Goal: Transaction & Acquisition: Subscribe to service/newsletter

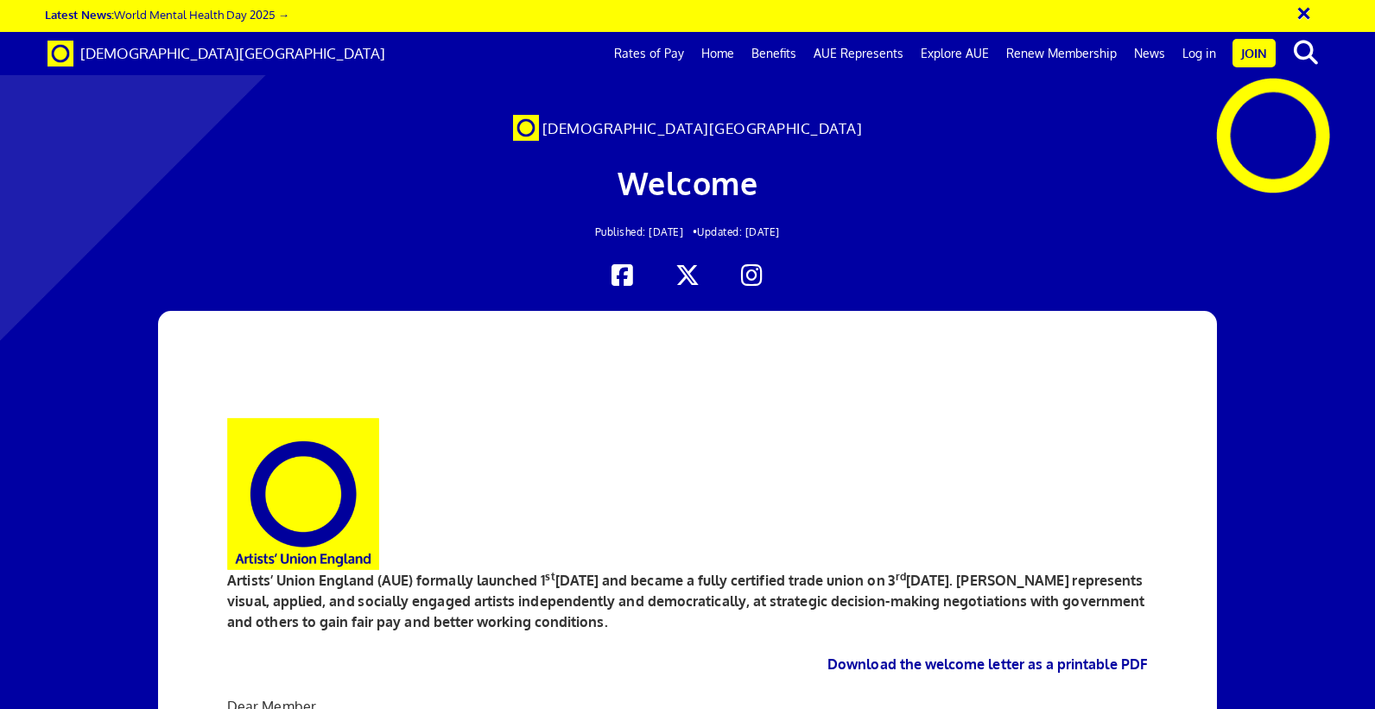
scroll to position [979, 0]
click at [181, 60] on span "[DEMOGRAPHIC_DATA][GEOGRAPHIC_DATA]" at bounding box center [232, 53] width 305 height 18
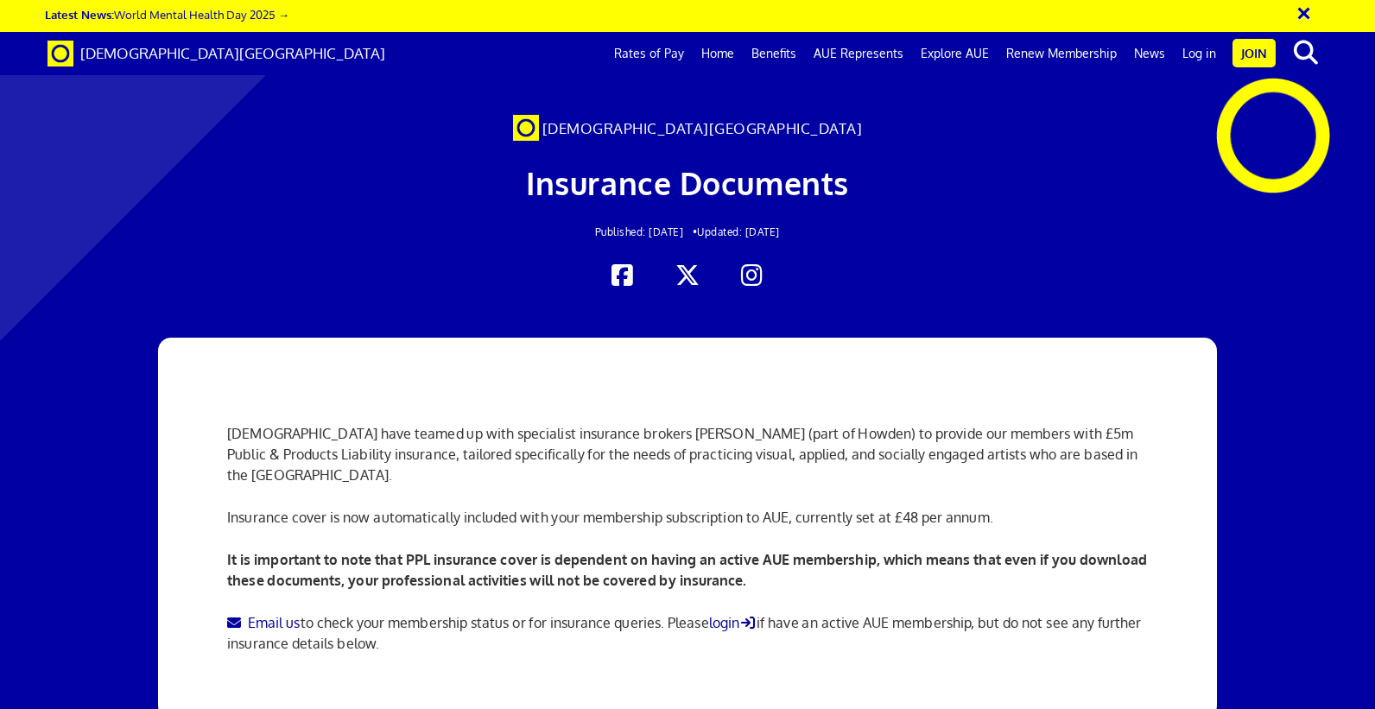
scroll to position [1238, 0]
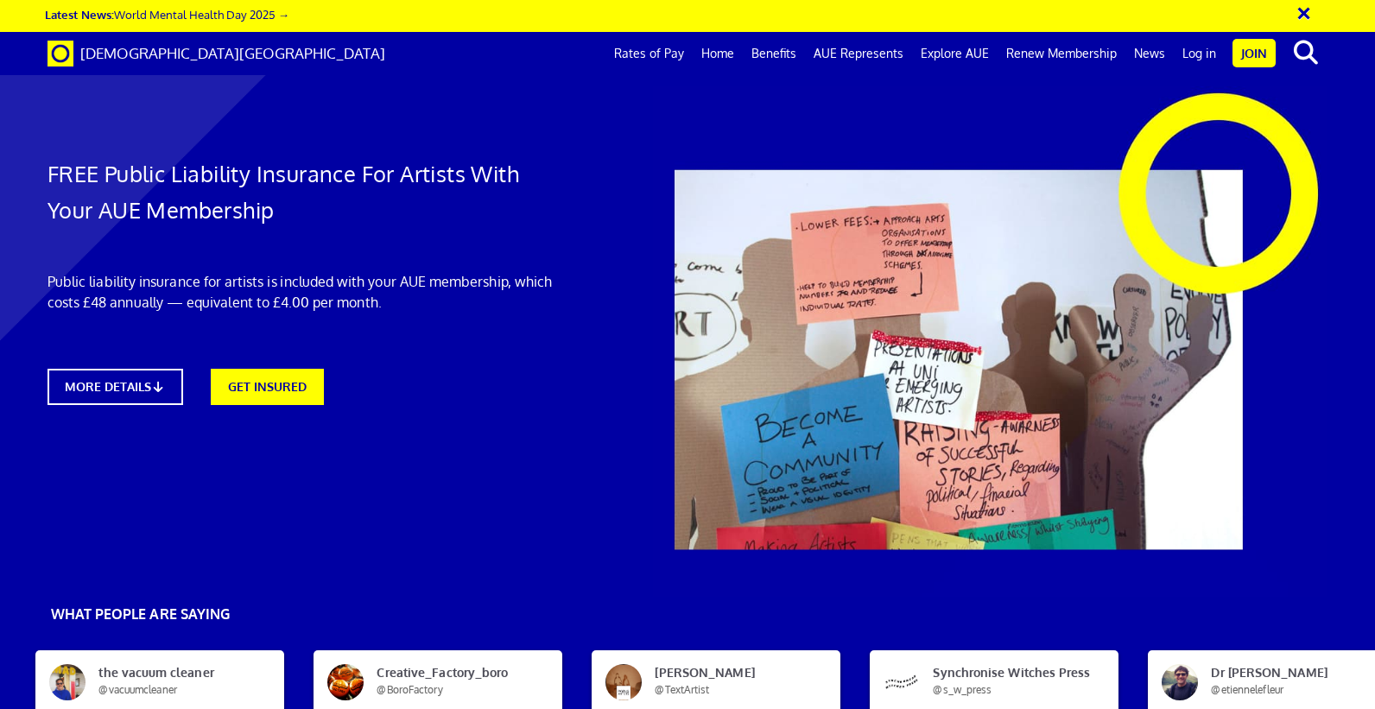
scroll to position [230, 0]
click at [274, 365] on link "GET INSURED" at bounding box center [268, 385] width 124 height 40
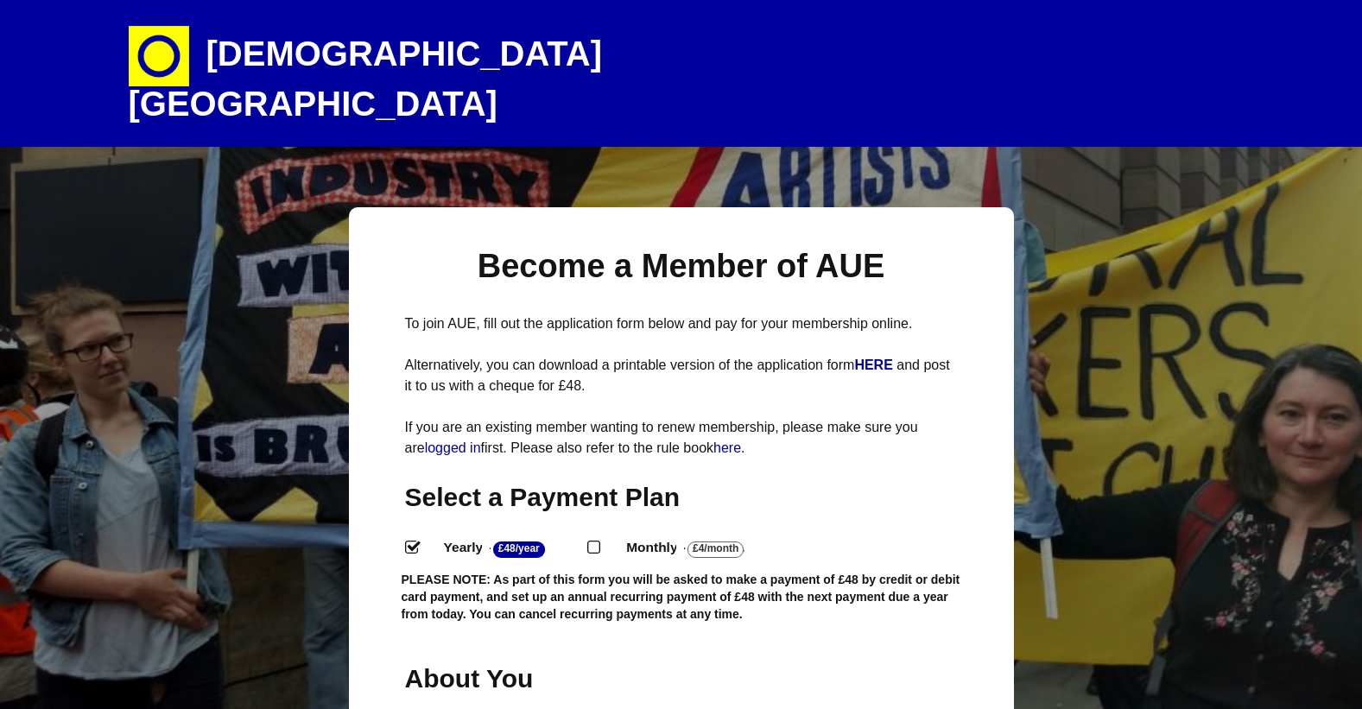
select select
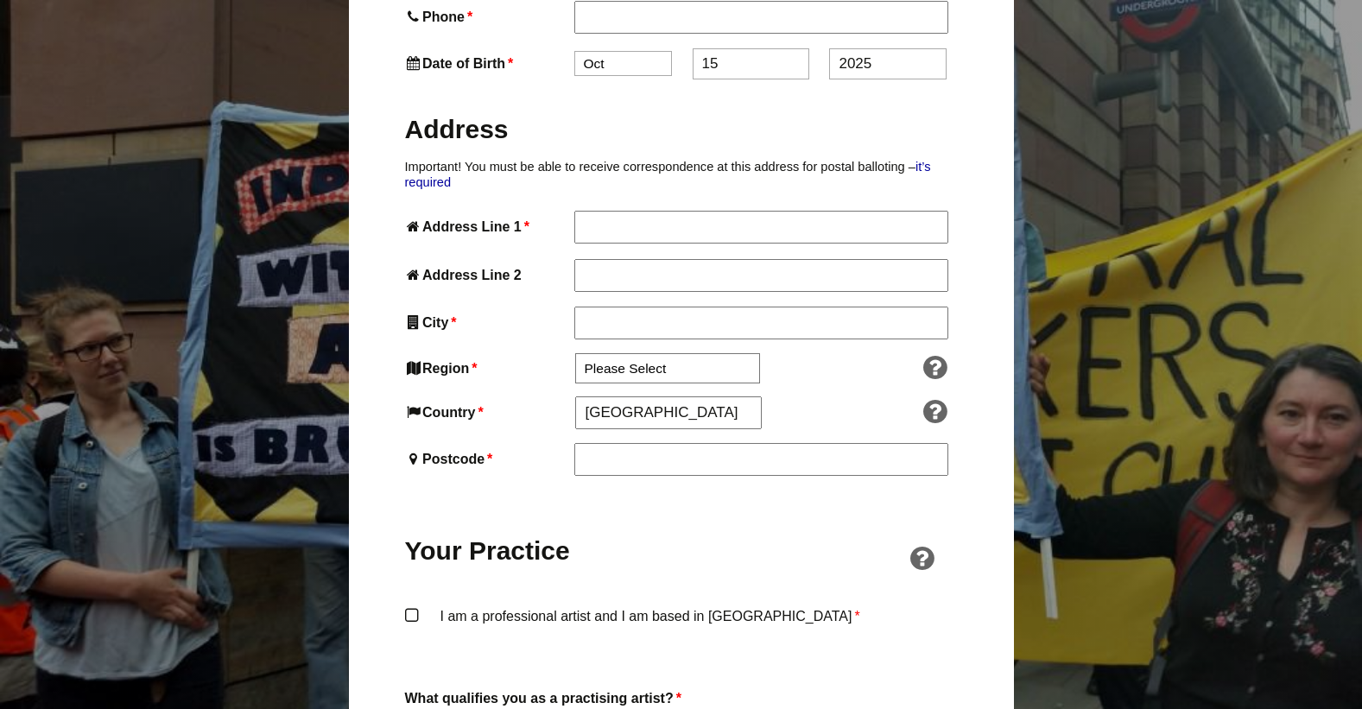
scroll to position [864, 0]
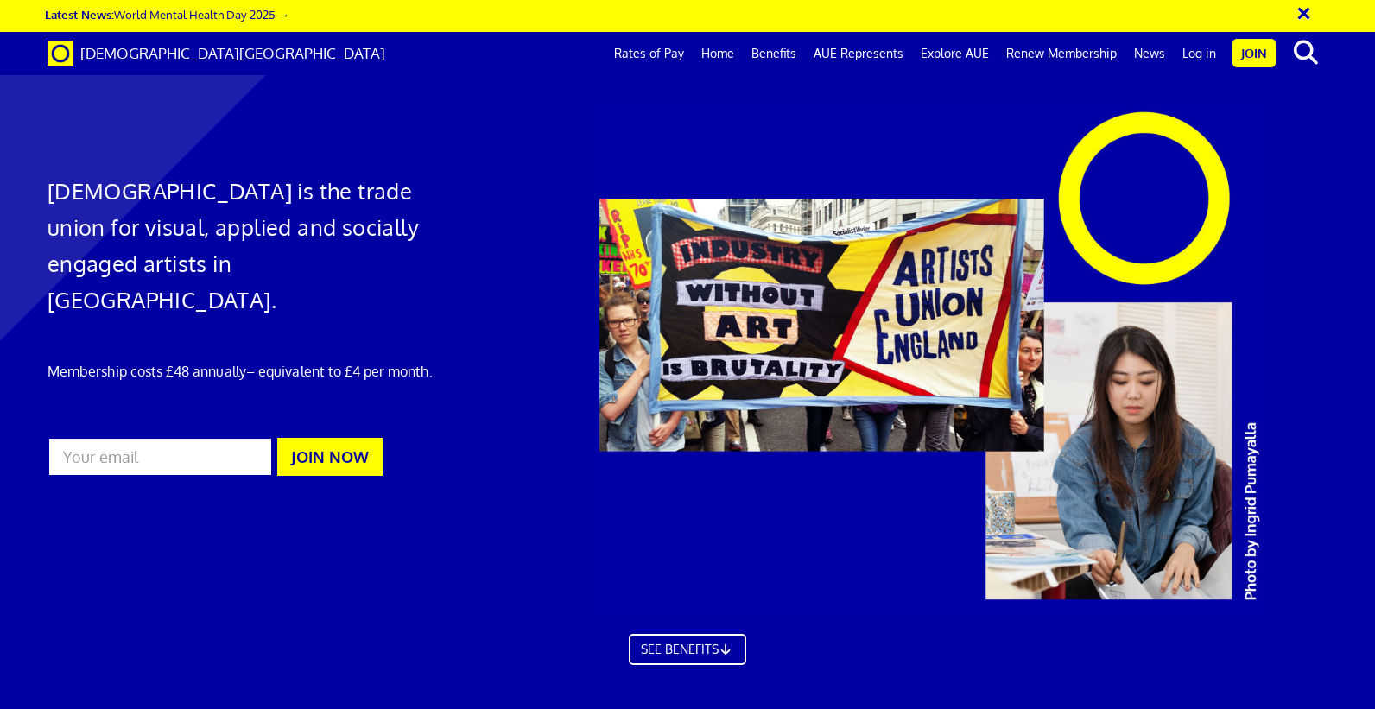
scroll to position [0, 15]
click at [647, 52] on link "Rates of Pay" at bounding box center [649, 53] width 87 height 43
